Goal: Obtain resource: Obtain resource

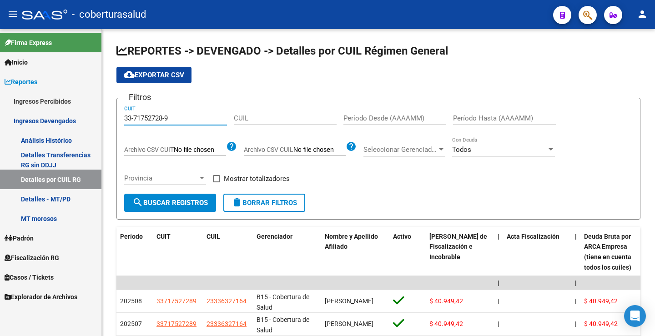
click at [72, 81] on mat-sidenav-container "Firma Express Inicio Calendario SSS Instructivos Contacto OS Reportes Ingresos …" at bounding box center [327, 182] width 655 height 307
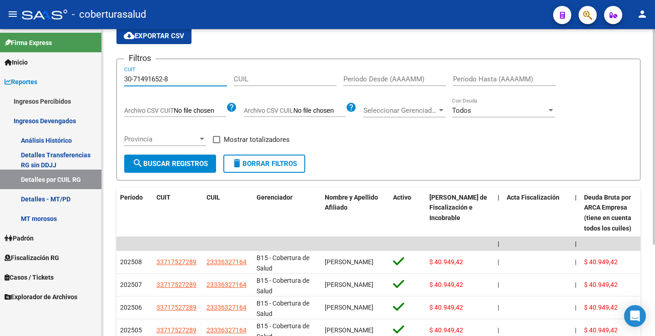
type input "30-71491652-8"
click at [166, 161] on span "search Buscar Registros" at bounding box center [170, 164] width 76 height 8
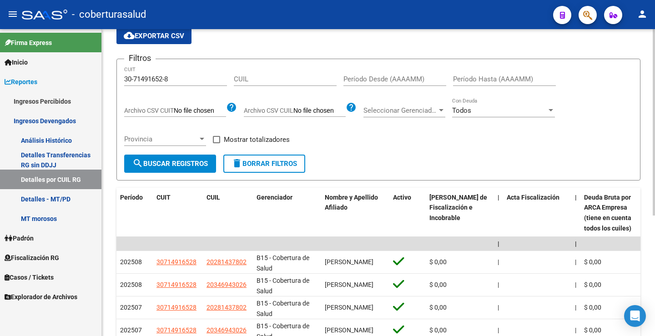
click at [348, 75] on div "Período Desde (AAAAMM)" at bounding box center [394, 76] width 103 height 20
type input "202508"
click at [156, 38] on span "cloud_download Exportar CSV" at bounding box center [154, 36] width 61 height 8
click at [387, 77] on input "202508" at bounding box center [394, 79] width 103 height 8
click at [459, 77] on input "Período Hasta (AAAAMM)" at bounding box center [504, 79] width 103 height 8
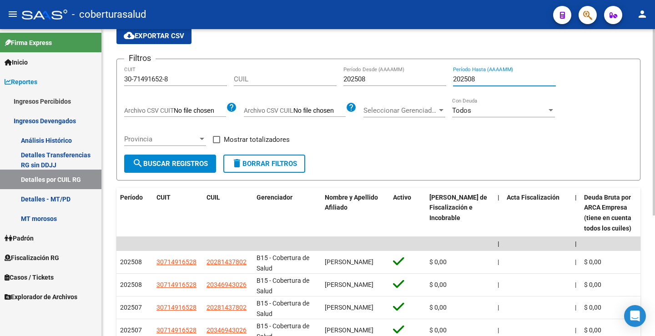
type input "202508"
click at [148, 38] on span "cloud_download Exportar CSV" at bounding box center [154, 36] width 61 height 8
click at [175, 160] on span "search Buscar Registros" at bounding box center [170, 164] width 76 height 8
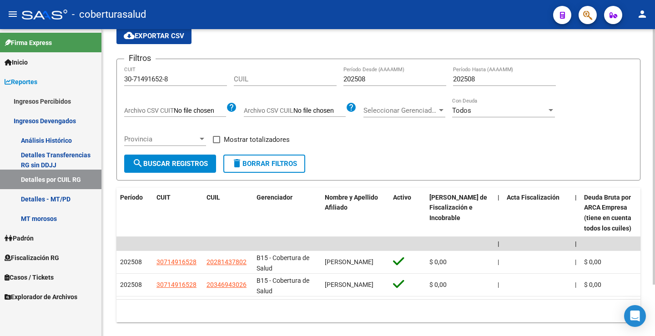
click at [200, 166] on span "search Buscar Registros" at bounding box center [170, 164] width 76 height 8
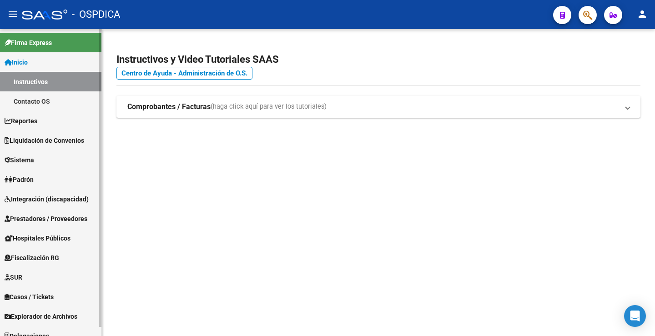
click at [33, 121] on span "Reportes" at bounding box center [21, 121] width 33 height 10
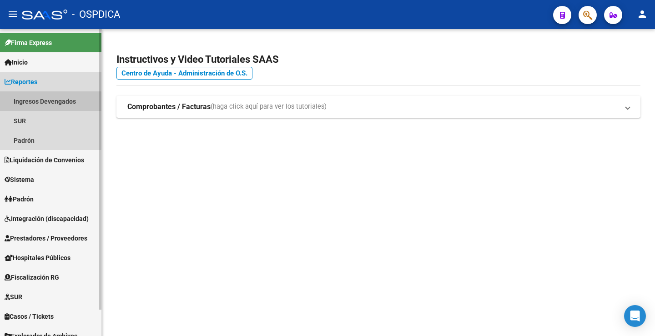
click at [37, 103] on link "Ingresos Devengados" at bounding box center [50, 101] width 101 height 20
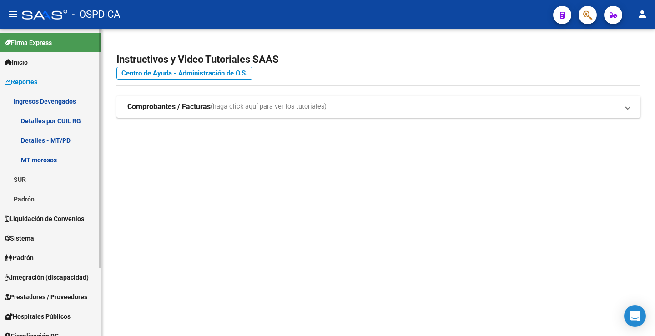
click at [41, 120] on link "Detalles por CUIL RG" at bounding box center [50, 121] width 101 height 20
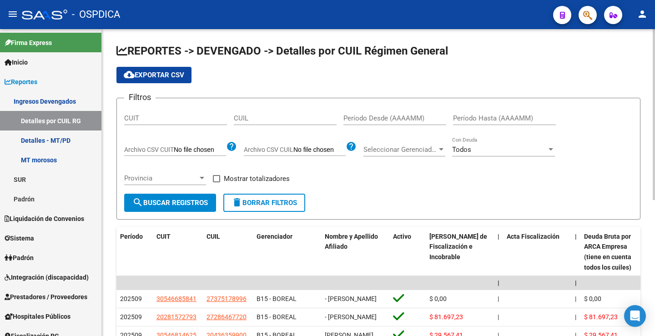
click at [158, 122] on div "CUIT" at bounding box center [175, 116] width 103 height 20
paste input "30-71491652-8"
type input "30-71491652-8"
click at [361, 116] on input "Período Desde (AAAAMM)" at bounding box center [394, 118] width 103 height 8
type input "202508"
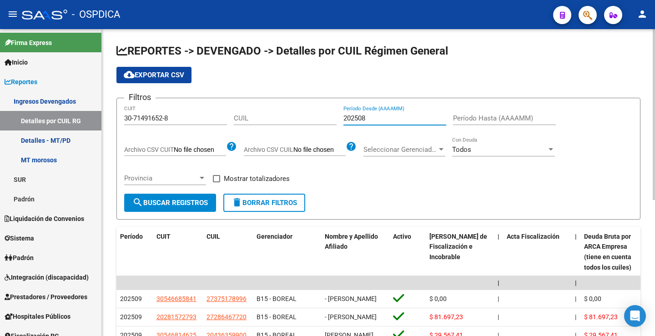
click at [187, 198] on button "search Buscar Registros" at bounding box center [170, 203] width 92 height 18
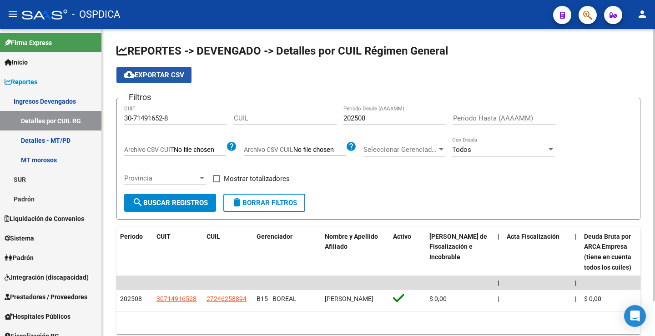
click at [167, 76] on span "cloud_download Exportar CSV" at bounding box center [154, 75] width 61 height 8
click at [530, 65] on app-list-header "REPORTES -> DEVENGADO -> Detalles por CUIL Régimen General cloud_download Expor…" at bounding box center [378, 132] width 524 height 176
